Goal: Transaction & Acquisition: Purchase product/service

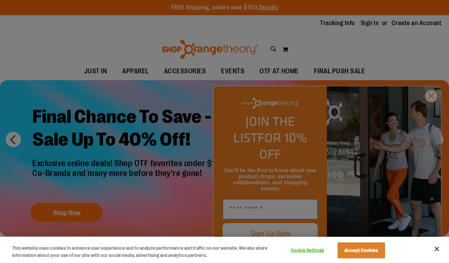
click at [369, 255] on button "Accept Cookies" at bounding box center [361, 251] width 48 height 16
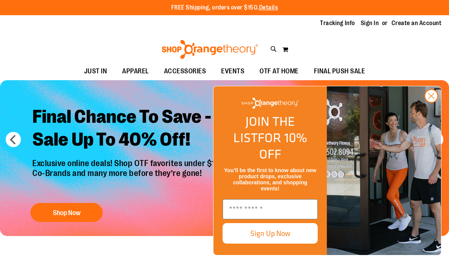
click at [436, 102] on circle "Close dialog" at bounding box center [431, 96] width 13 height 13
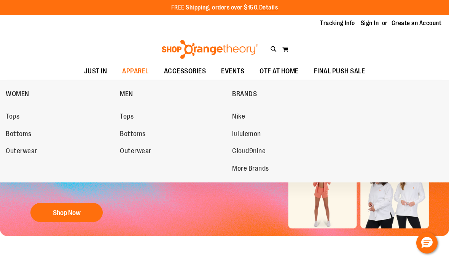
click at [17, 115] on span "Tops" at bounding box center [13, 118] width 14 height 10
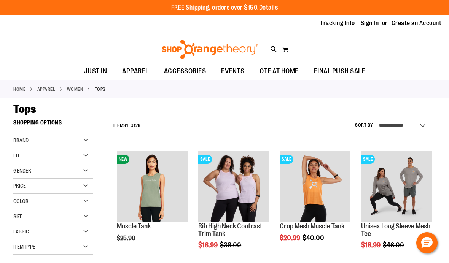
click at [79, 90] on link "WOMEN" at bounding box center [75, 89] width 16 height 7
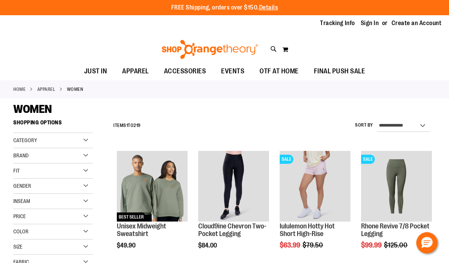
scroll to position [34, 0]
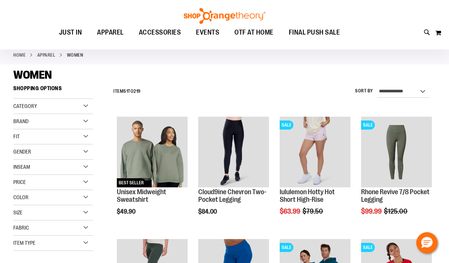
click at [87, 105] on div "Category" at bounding box center [52, 106] width 79 height 15
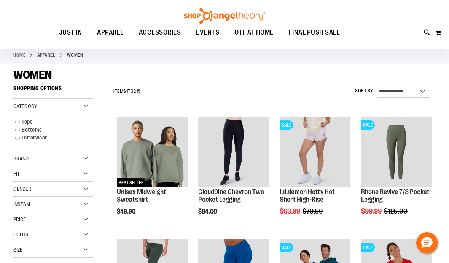
click at [21, 138] on link "Outerwear" at bounding box center [49, 138] width 76 height 8
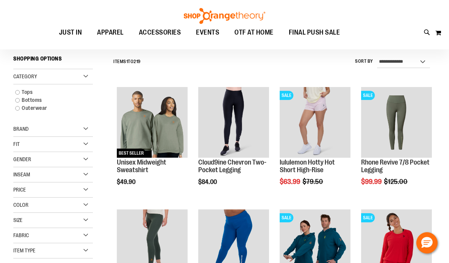
scroll to position [67, 0]
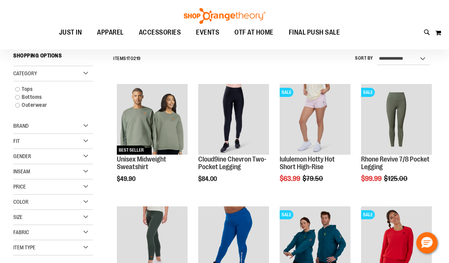
click at [24, 109] on link "Outerwear" at bounding box center [49, 105] width 76 height 8
click at [27, 106] on link "Outerwear" at bounding box center [49, 105] width 76 height 8
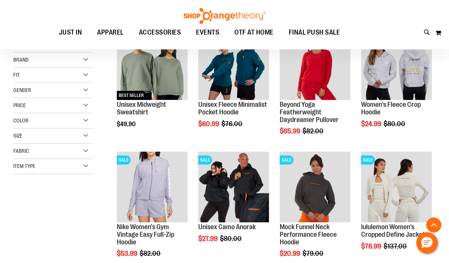
scroll to position [121, 0]
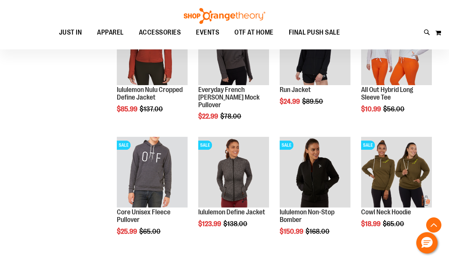
scroll to position [504, 0]
click at [45, 196] on div "**********" at bounding box center [224, 17] width 422 height 811
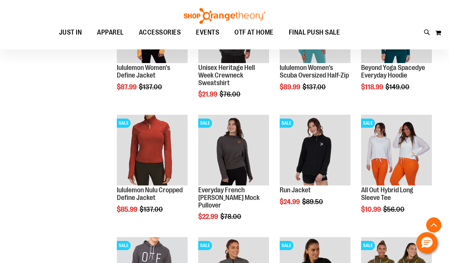
scroll to position [388, 0]
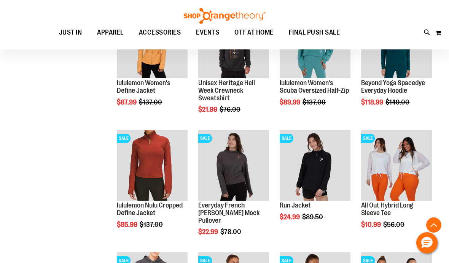
click at [322, 171] on img "product" at bounding box center [314, 165] width 71 height 71
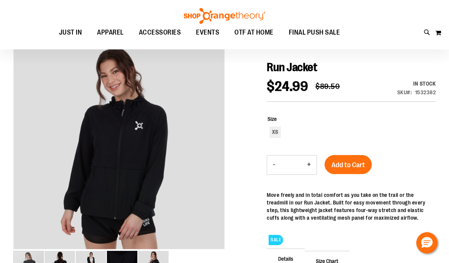
scroll to position [77, 0]
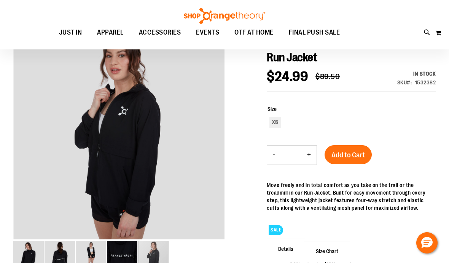
click at [154, 260] on img "image 5 of 5" at bounding box center [153, 256] width 30 height 30
click at [91, 252] on img "image 3 of 5" at bounding box center [91, 256] width 30 height 30
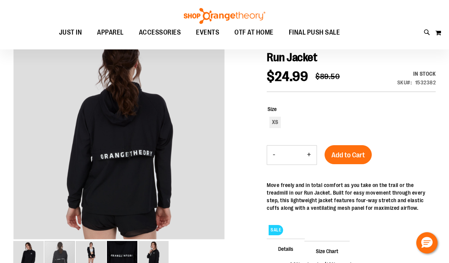
click at [67, 256] on div "carousel" at bounding box center [59, 256] width 30 height 30
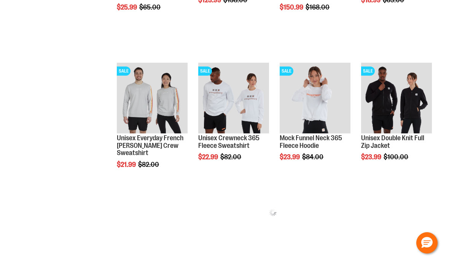
scroll to position [388, 0]
click at [173, 115] on img "product" at bounding box center [152, 98] width 71 height 71
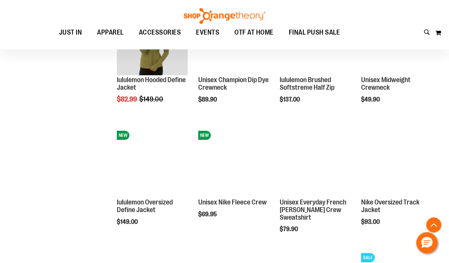
scroll to position [513, 0]
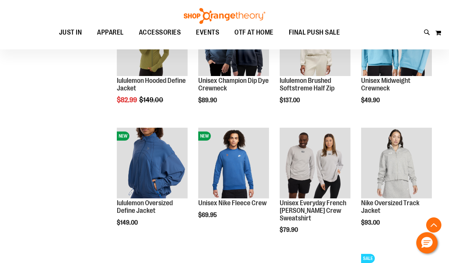
click at [318, 163] on img "product" at bounding box center [314, 163] width 71 height 71
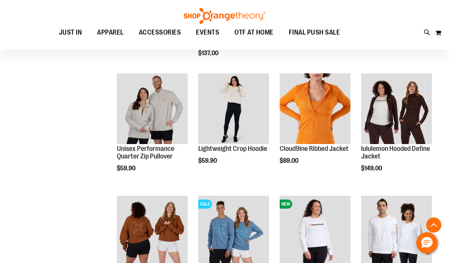
scroll to position [371, 0]
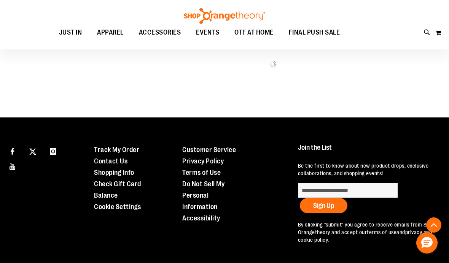
scroll to position [741, 0]
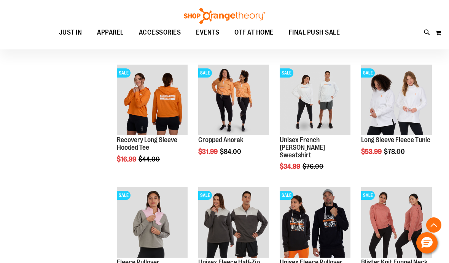
click at [257, 213] on img "product" at bounding box center [233, 222] width 71 height 71
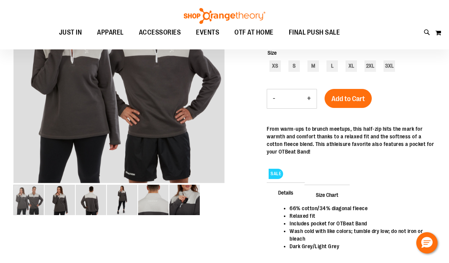
scroll to position [133, 0]
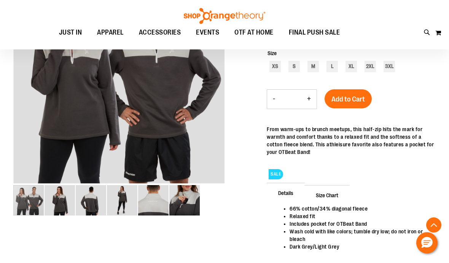
click at [190, 203] on img "image 6 of 6" at bounding box center [184, 200] width 30 height 30
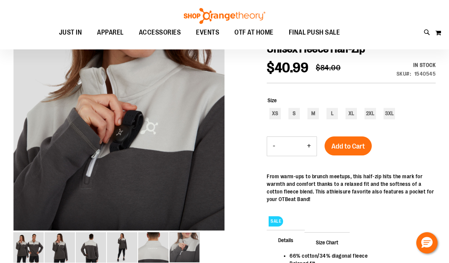
scroll to position [91, 0]
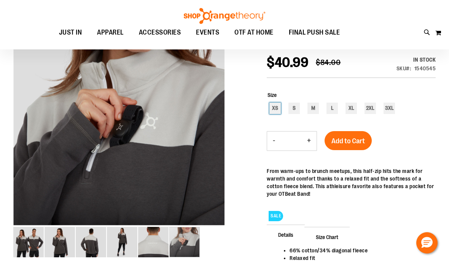
click at [276, 108] on div "XS" at bounding box center [274, 108] width 11 height 11
type input "***"
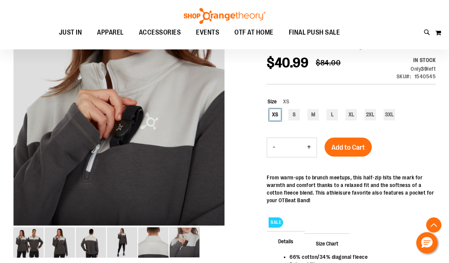
scroll to position [117, 0]
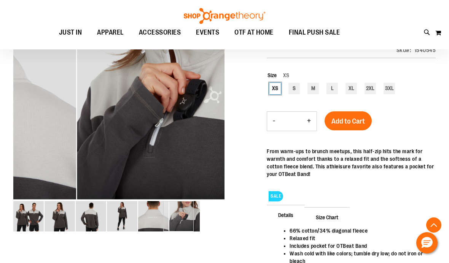
click at [101, 215] on img "image 3 of 6" at bounding box center [91, 216] width 30 height 30
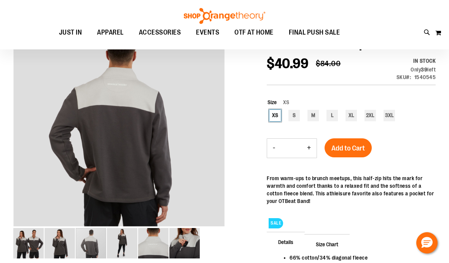
scroll to position [71, 0]
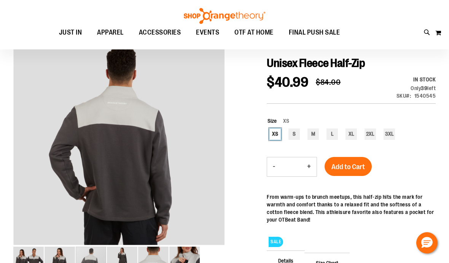
click at [76, 259] on div "carousel" at bounding box center [91, 262] width 30 height 30
